Goal: Task Accomplishment & Management: Complete application form

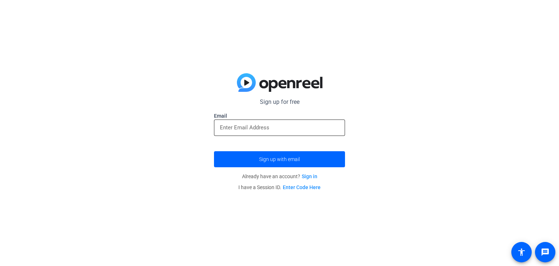
click at [268, 128] on input "email" at bounding box center [279, 127] width 119 height 9
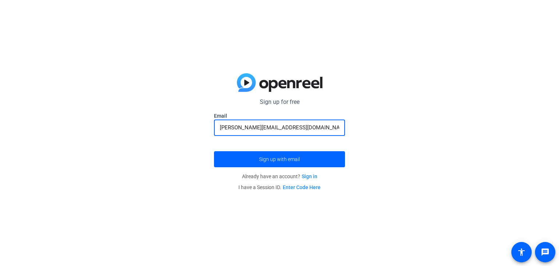
click at [214, 151] on button "Sign up with email" at bounding box center [279, 159] width 131 height 16
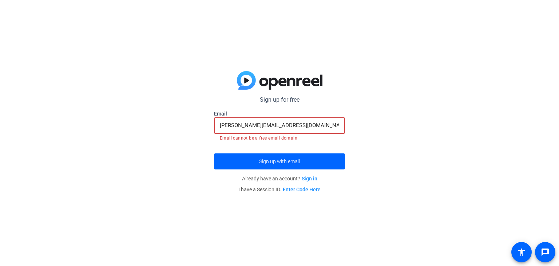
drag, startPoint x: 307, startPoint y: 127, endPoint x: 223, endPoint y: 134, distance: 84.8
click at [223, 134] on mat-form-field "cecelia.williams1992@gmail.com Email cannot be a free email domain" at bounding box center [279, 129] width 131 height 24
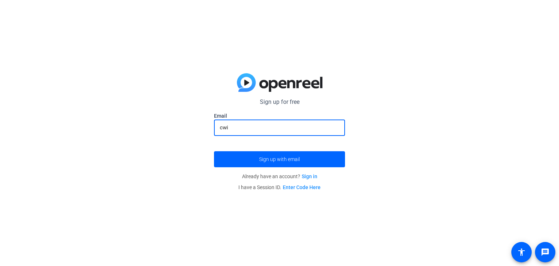
type input "[EMAIL_ADDRESS][DOMAIN_NAME]"
click at [278, 159] on span "Sign up with email" at bounding box center [279, 159] width 41 height 0
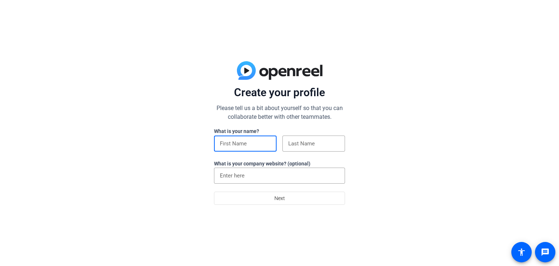
click at [262, 145] on input at bounding box center [245, 143] width 51 height 9
type input "[PERSON_NAME]"
type input "[GEOGRAPHIC_DATA]"
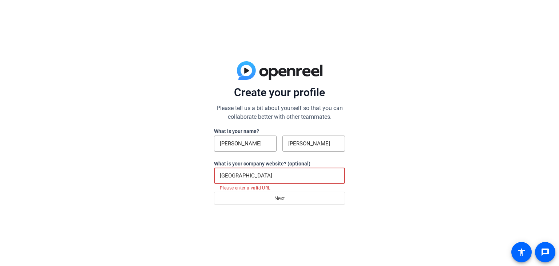
drag, startPoint x: 272, startPoint y: 176, endPoint x: 191, endPoint y: 172, distance: 81.7
click at [191, 172] on div "Create your profile Please tell us a bit about yourself so that you can collabo…" at bounding box center [279, 133] width 559 height 266
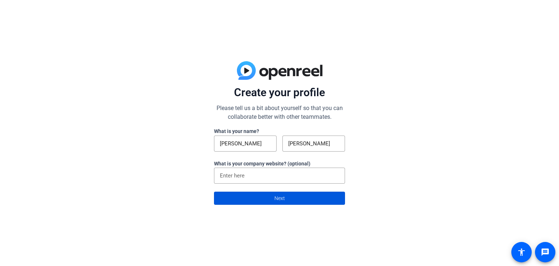
click at [280, 200] on span "Next" at bounding box center [280, 198] width 11 height 14
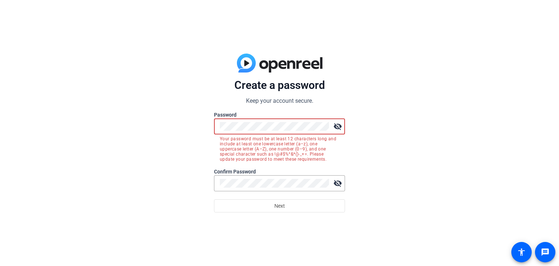
click at [188, 127] on div "Create a password Keep your account secure. Password visibility_off Your passwo…" at bounding box center [279, 133] width 559 height 266
click at [158, 127] on div "Create a password Keep your account secure. Password visibility_off Your passwo…" at bounding box center [279, 133] width 559 height 266
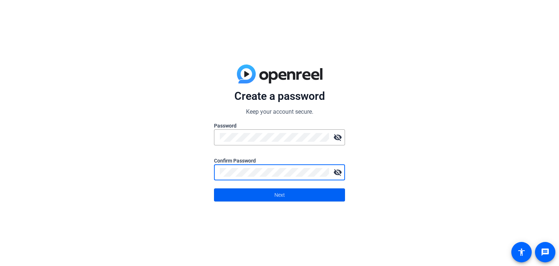
click at [249, 190] on span at bounding box center [280, 194] width 130 height 17
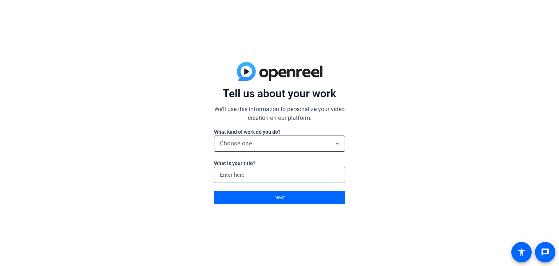
click at [276, 147] on div "Choose one" at bounding box center [278, 143] width 116 height 9
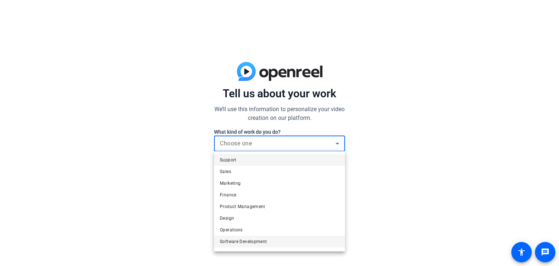
scroll to position [22, 0]
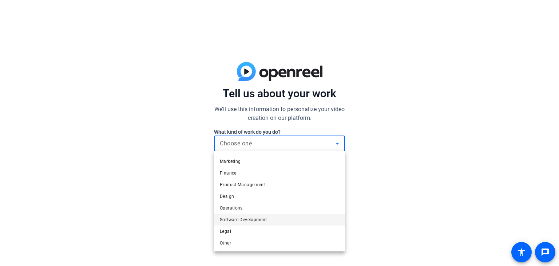
click at [284, 238] on mat-option "Other" at bounding box center [279, 243] width 131 height 12
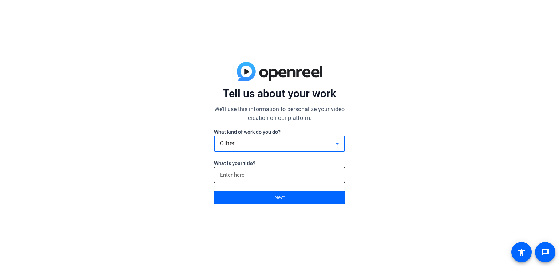
click at [268, 177] on input at bounding box center [279, 174] width 119 height 9
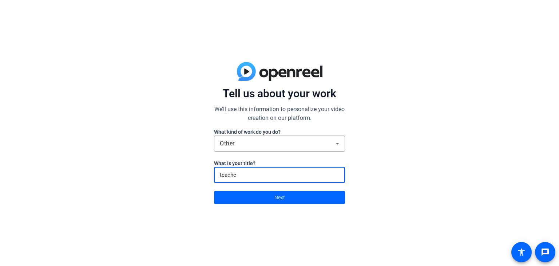
type input "teacher"
click button "Next" at bounding box center [279, 197] width 131 height 13
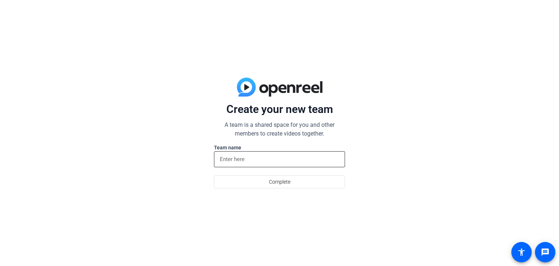
click at [261, 162] on input at bounding box center [279, 159] width 119 height 9
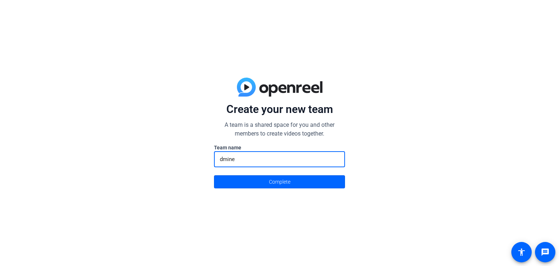
type input "dmine"
click at [214, 175] on button "Complete" at bounding box center [279, 181] width 131 height 13
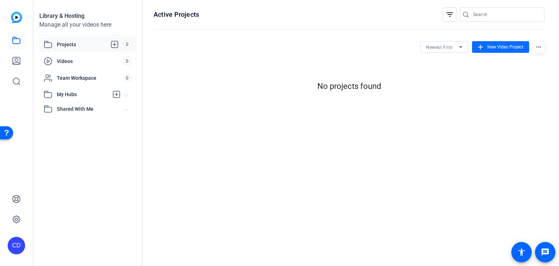
click at [482, 48] on mat-icon "add" at bounding box center [481, 47] width 8 height 8
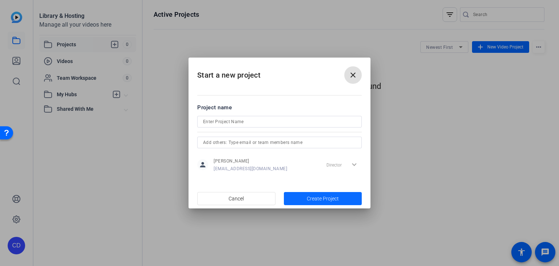
click at [309, 200] on span "Create Project" at bounding box center [323, 199] width 32 height 8
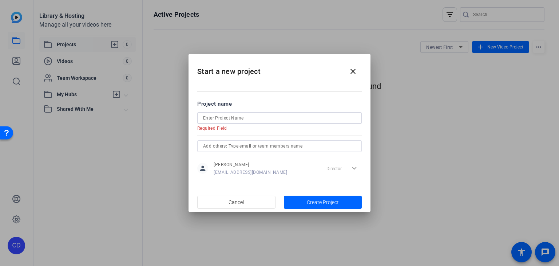
click at [260, 120] on input at bounding box center [279, 118] width 153 height 9
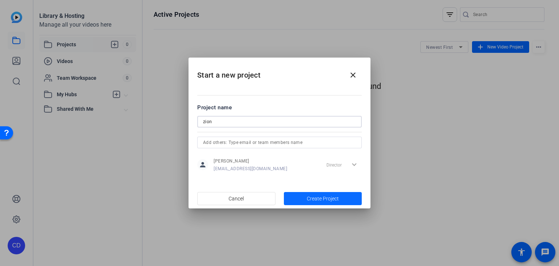
type input "zion"
click at [306, 196] on span "button" at bounding box center [323, 198] width 78 height 17
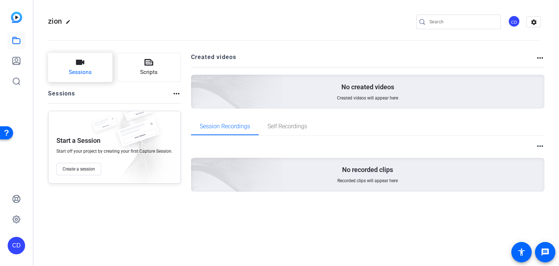
click at [86, 72] on span "Sessions" at bounding box center [80, 72] width 23 height 8
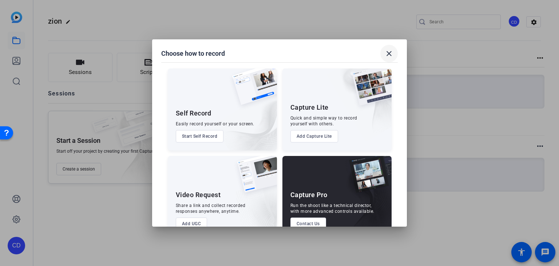
click at [381, 57] on span at bounding box center [389, 53] width 17 height 17
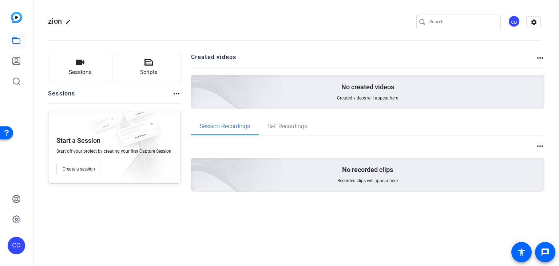
click at [371, 99] on span "Created videos will appear here" at bounding box center [367, 98] width 61 height 6
click at [297, 124] on span "Self Recordings" at bounding box center [288, 126] width 40 height 6
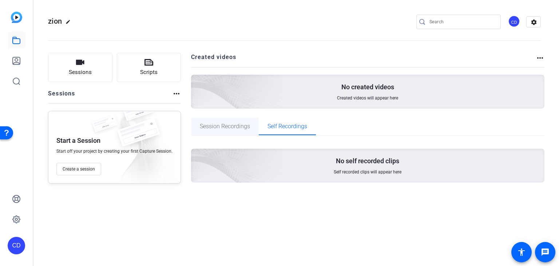
click at [235, 129] on span "Session Recordings" at bounding box center [225, 126] width 50 height 6
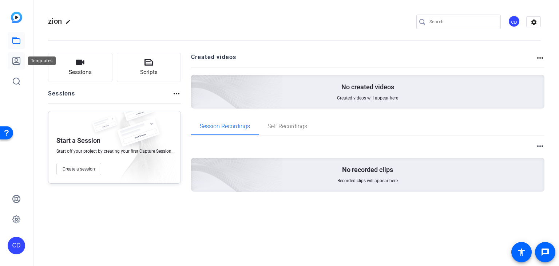
click at [15, 61] on icon at bounding box center [16, 60] width 9 height 9
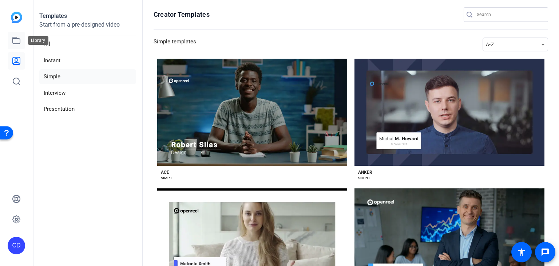
click at [16, 40] on icon at bounding box center [16, 40] width 9 height 9
